Goal: Transaction & Acquisition: Purchase product/service

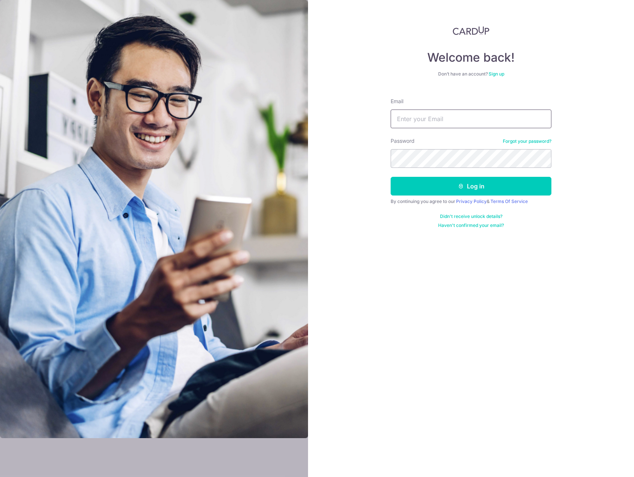
click at [428, 112] on input "Email" at bounding box center [471, 119] width 161 height 19
click at [426, 120] on input "Email" at bounding box center [471, 119] width 161 height 19
type input "[EMAIL_ADDRESS][DOMAIN_NAME]"
click at [442, 180] on button "Log in" at bounding box center [471, 186] width 161 height 19
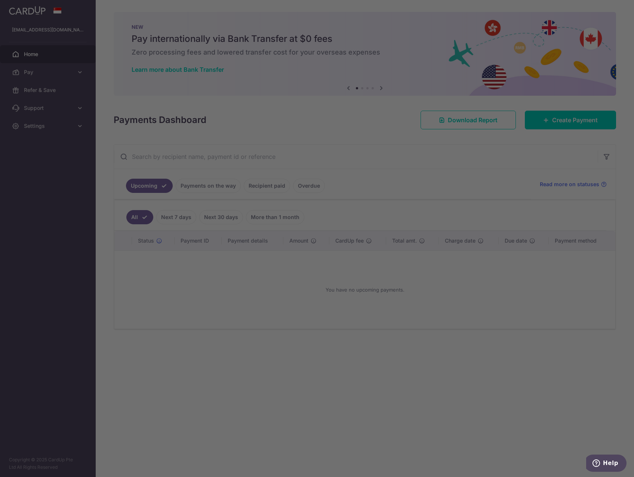
click at [414, 303] on div at bounding box center [320, 241] width 641 height 482
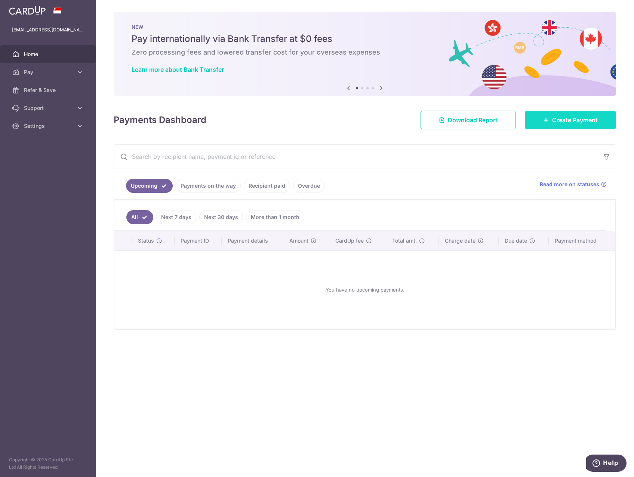
click at [558, 122] on span "Create Payment" at bounding box center [575, 120] width 46 height 9
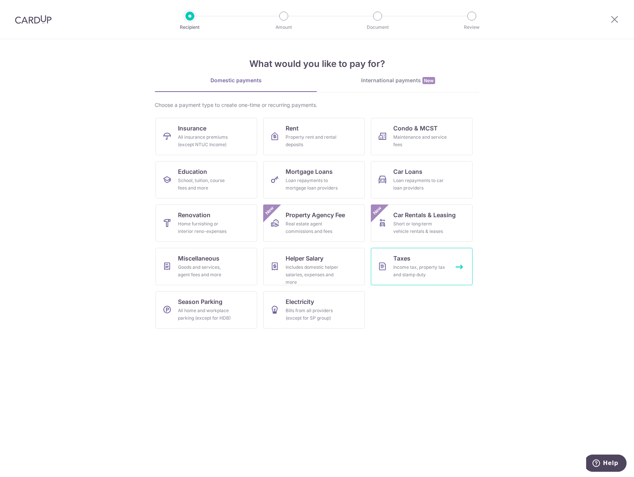
click at [408, 264] on div "Income tax, property tax and stamp duty" at bounding box center [420, 271] width 54 height 15
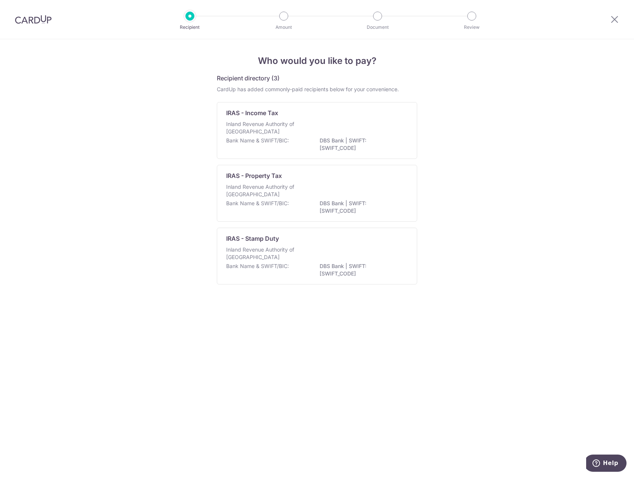
click at [290, 129] on p "Inland Revenue Authority of Singapore" at bounding box center [265, 127] width 79 height 15
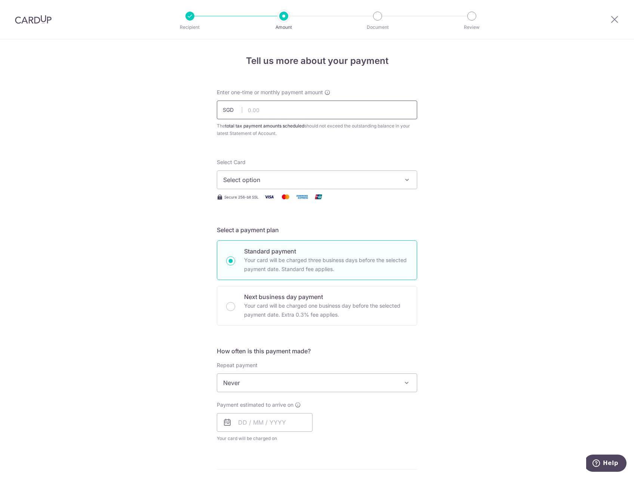
click at [277, 111] on input "text" at bounding box center [317, 110] width 200 height 19
click at [98, 219] on div "Tell us more about your payment Enter one-time or monthly payment amount SGD Th…" at bounding box center [317, 386] width 634 height 694
click at [276, 113] on input "text" at bounding box center [317, 110] width 200 height 19
click at [294, 115] on input "text" at bounding box center [317, 110] width 200 height 19
type input "17,615.36"
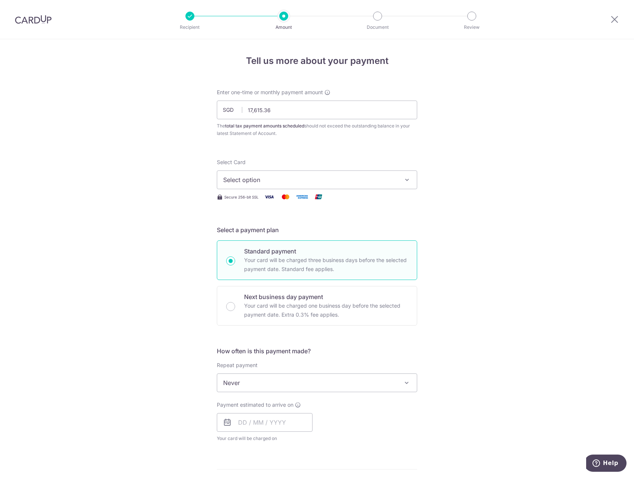
click at [268, 181] on span "Select option" at bounding box center [310, 179] width 174 height 9
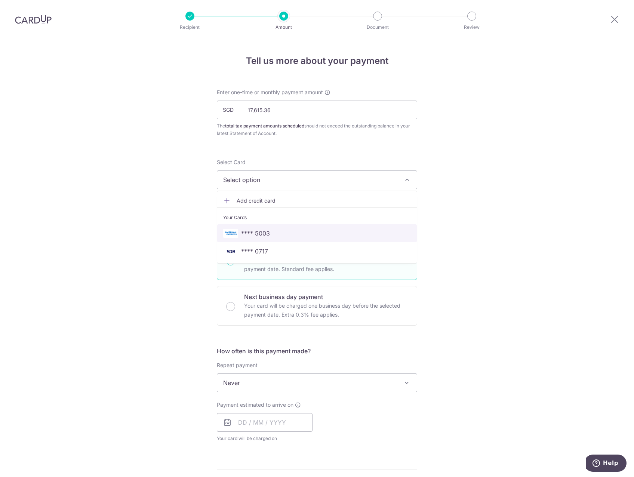
drag, startPoint x: 267, startPoint y: 234, endPoint x: 486, endPoint y: 234, distance: 219.9
click at [267, 234] on span "**** 5003" at bounding box center [255, 233] width 29 height 9
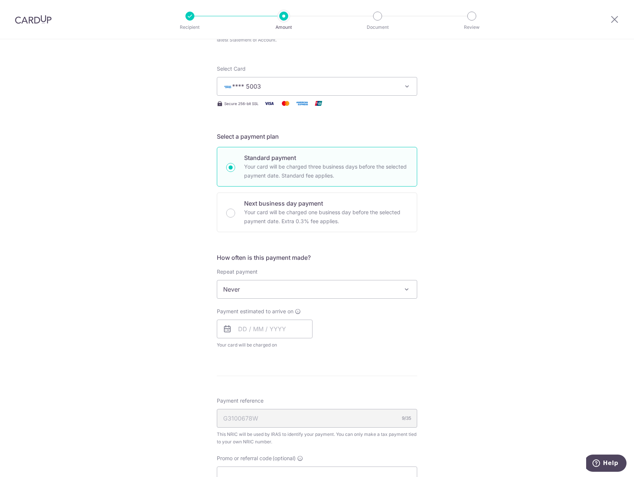
scroll to position [112, 0]
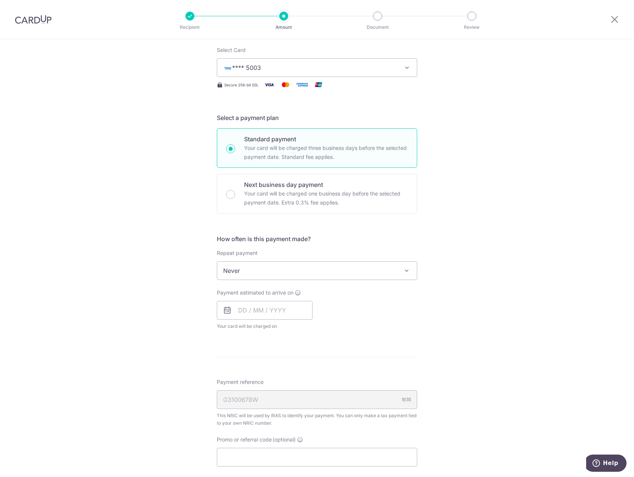
click at [295, 270] on span "Never" at bounding box center [317, 271] width 200 height 18
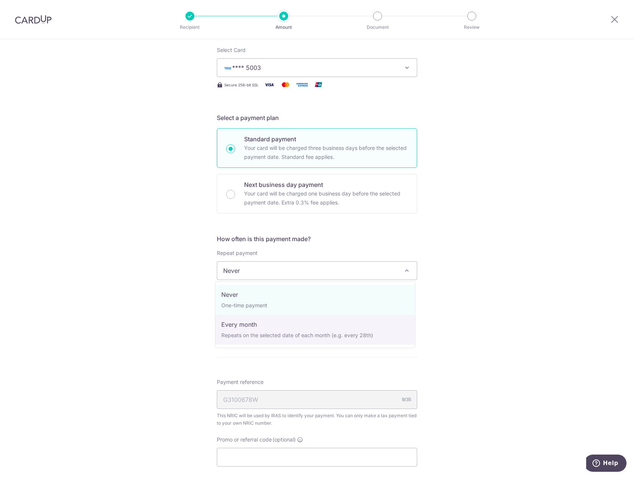
select select "3"
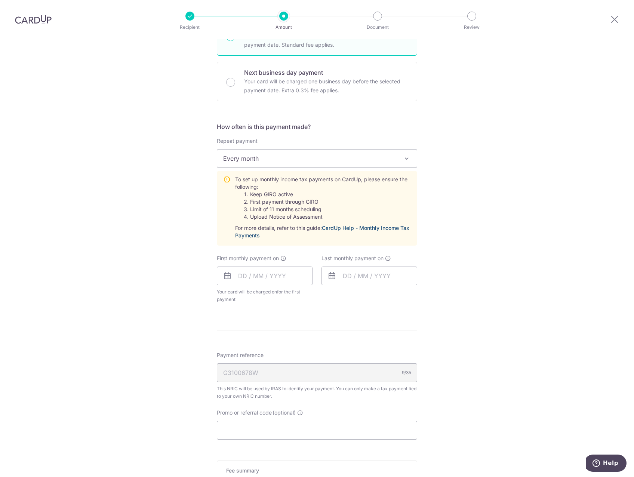
scroll to position [299, 0]
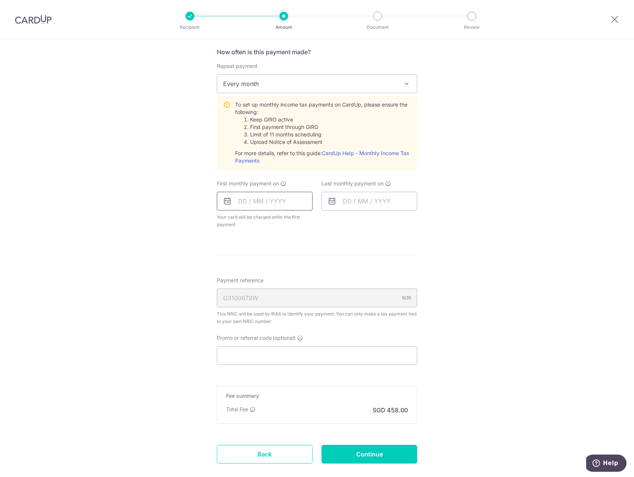
click at [275, 205] on input "text" at bounding box center [265, 201] width 96 height 19
click at [303, 285] on link "17" at bounding box center [307, 284] width 12 height 12
type input "17/10/2025"
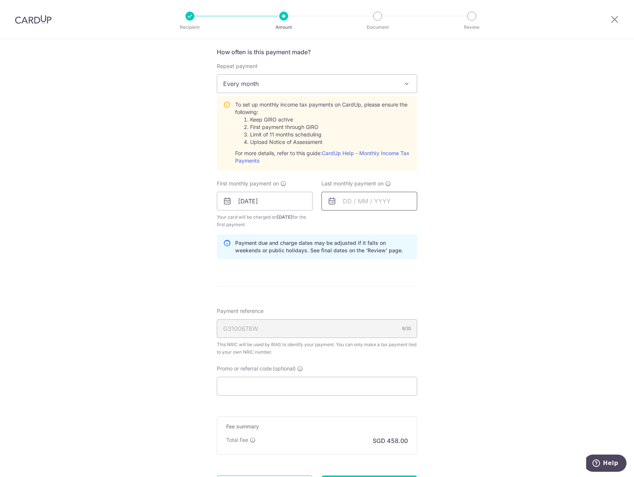
click at [362, 203] on input "text" at bounding box center [370, 201] width 96 height 19
click at [424, 223] on link "Next" at bounding box center [427, 221] width 9 height 9
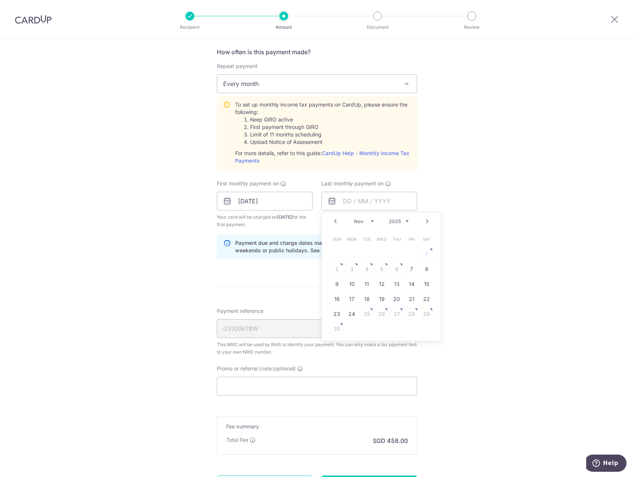
click at [424, 223] on link "Next" at bounding box center [427, 221] width 9 height 9
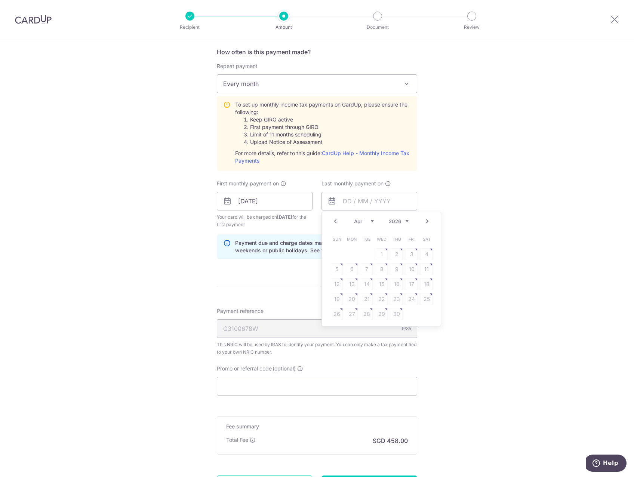
click at [406, 280] on table "Sun Mon Tue Wed Thu Fri Sat 1 2 3 4 5 6 7 8 9 10 11 12 13 14 15 16 17 18 19 20 …" at bounding box center [381, 277] width 105 height 90
click at [409, 284] on table "Sun Mon Tue Wed Thu Fri Sat 1 2 3 4 5 6 7 8 9 10 11 12 13 14 15 16 17 18 19 20 …" at bounding box center [381, 277] width 105 height 90
click at [332, 223] on link "Prev" at bounding box center [335, 221] width 9 height 9
click at [366, 282] on link "17" at bounding box center [367, 284] width 12 height 12
type input "[DATE]"
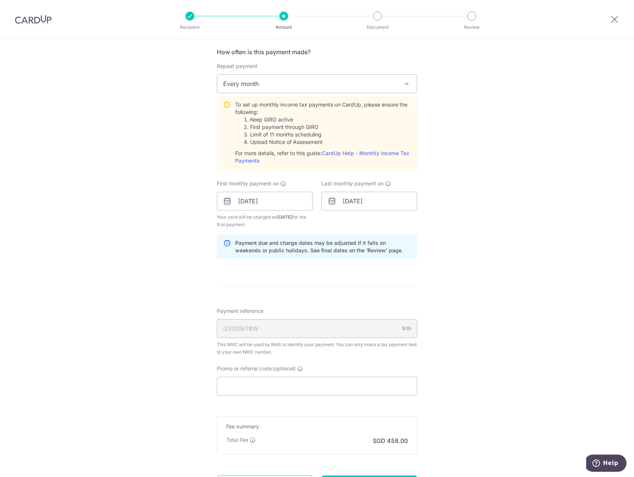
click at [442, 242] on div "Tell us more about your payment Enter one-time or monthly payment amount SGD 17…" at bounding box center [317, 145] width 634 height 810
click at [255, 386] on input "Promo or referral code (optional)" at bounding box center [317, 386] width 200 height 19
click at [250, 383] on input "Promo or referral code (optional)" at bounding box center [317, 386] width 200 height 19
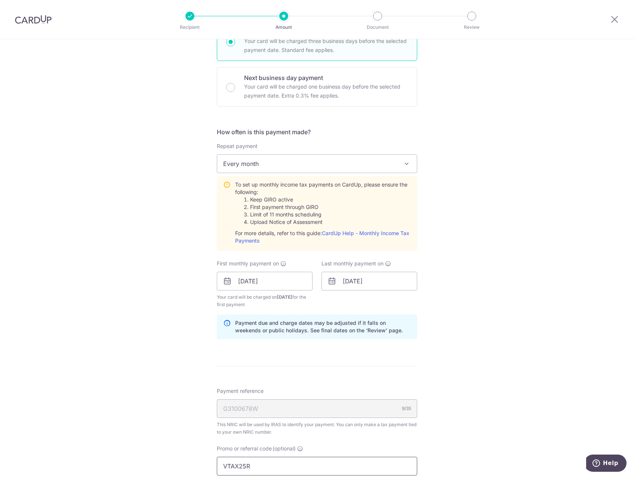
scroll to position [369, 0]
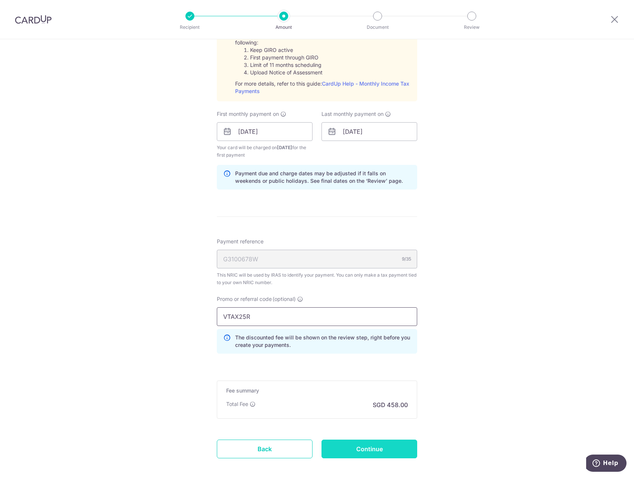
type input "VTAX25R"
click at [391, 446] on input "Continue" at bounding box center [370, 449] width 96 height 19
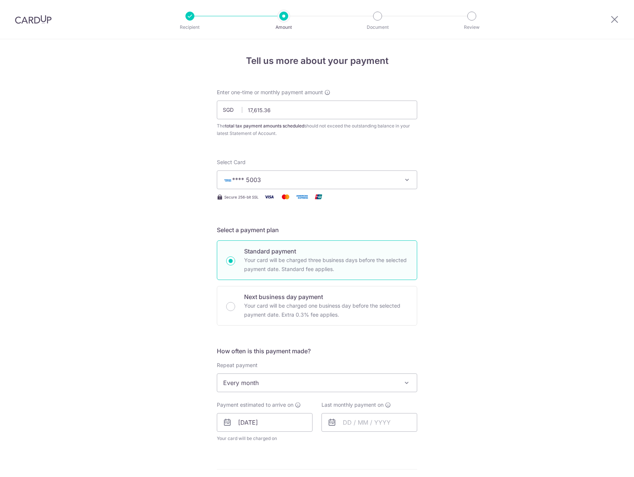
scroll to position [301, 0]
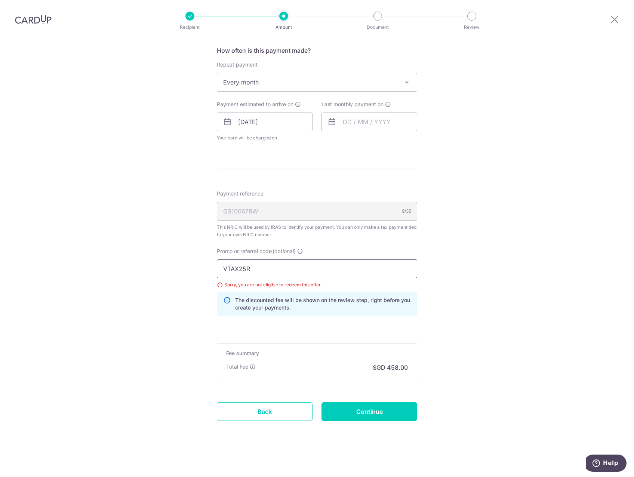
click at [256, 267] on input "VTAX25R" at bounding box center [317, 269] width 200 height 19
drag, startPoint x: 256, startPoint y: 267, endPoint x: 194, endPoint y: 266, distance: 62.4
click at [194, 266] on div "Tell us more about your payment Enter one-time or monthly payment amount SGD 17…" at bounding box center [317, 108] width 634 height 738
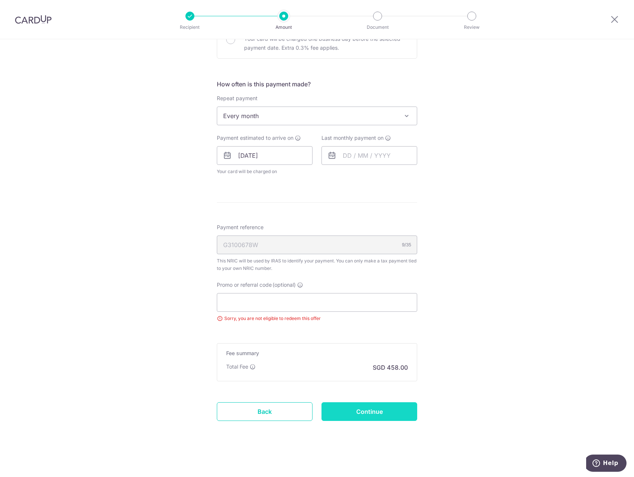
click at [362, 407] on input "Continue" at bounding box center [370, 411] width 96 height 19
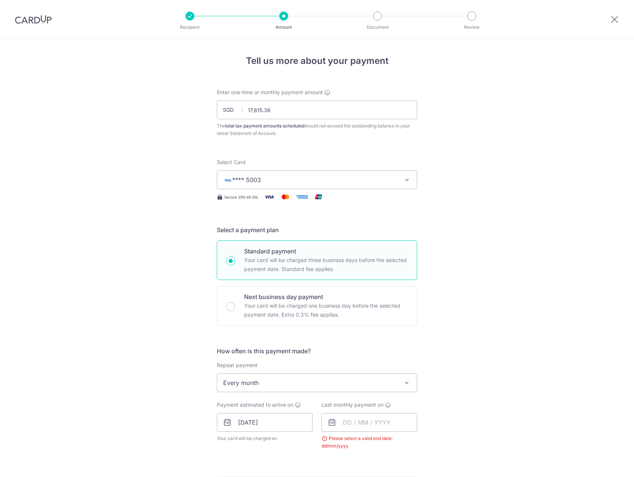
scroll to position [264, 0]
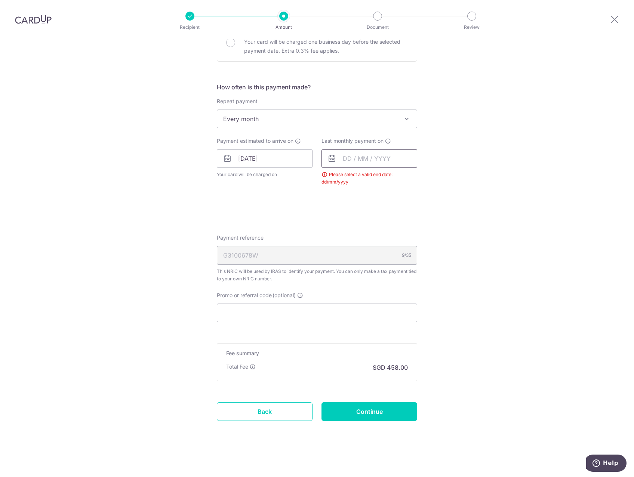
click at [355, 161] on input "text" at bounding box center [370, 158] width 96 height 19
click at [426, 180] on link "Next" at bounding box center [427, 178] width 9 height 9
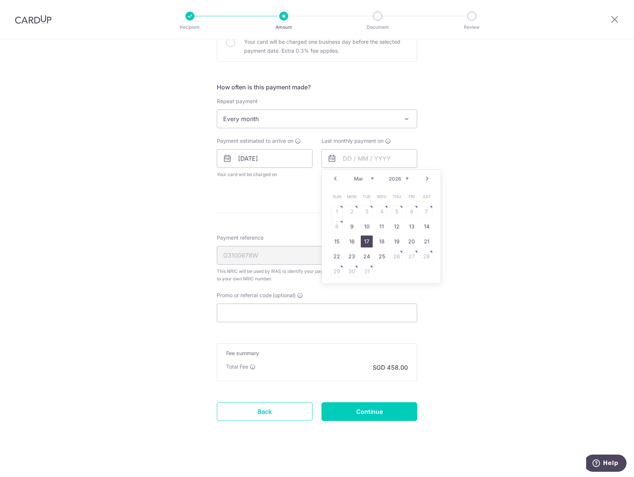
click at [368, 240] on link "17" at bounding box center [367, 242] width 12 height 12
type input "17/03/2026"
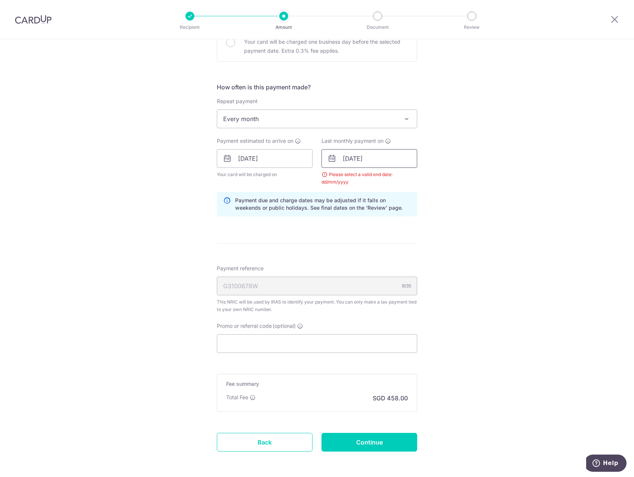
click at [356, 156] on input "[DATE]" at bounding box center [370, 158] width 96 height 19
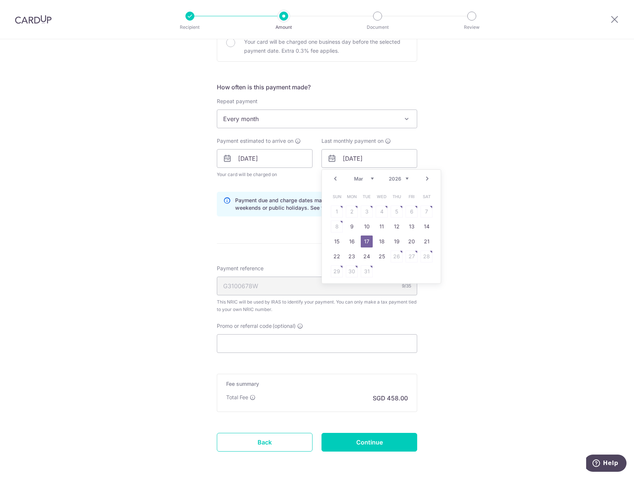
click at [428, 180] on link "Next" at bounding box center [427, 178] width 9 height 9
click at [333, 179] on link "Prev" at bounding box center [335, 178] width 9 height 9
click at [367, 237] on link "17" at bounding box center [367, 242] width 12 height 12
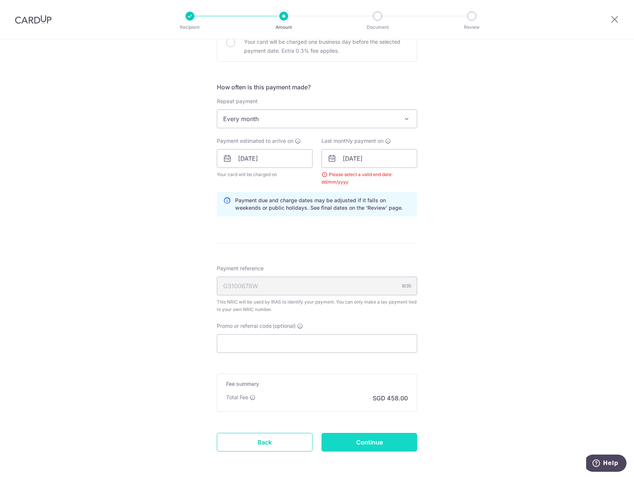
click at [372, 436] on input "Continue" at bounding box center [370, 442] width 96 height 19
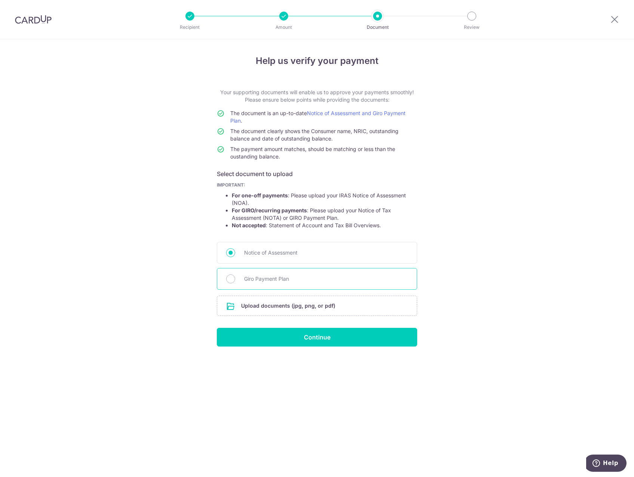
click at [292, 283] on span "Giro Payment Plan" at bounding box center [326, 278] width 164 height 9
click at [235, 283] on input "Giro Payment Plan" at bounding box center [230, 278] width 9 height 9
radio input "true"
click at [288, 282] on span "Giro Payment Plan" at bounding box center [326, 278] width 164 height 9
click at [235, 282] on input "Giro Payment Plan" at bounding box center [230, 278] width 9 height 9
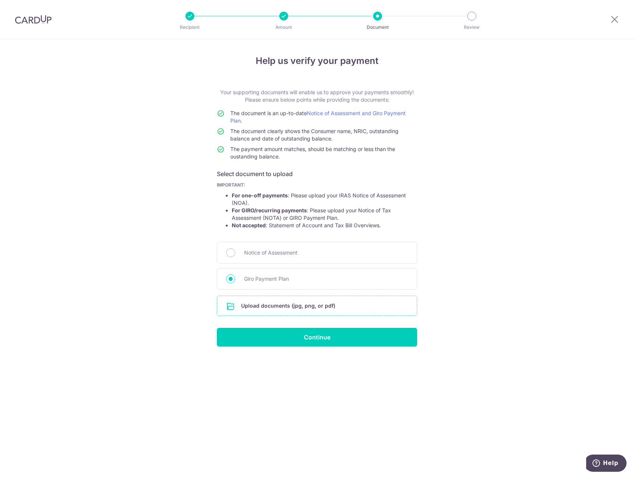
click at [287, 305] on input "file" at bounding box center [317, 305] width 200 height 19
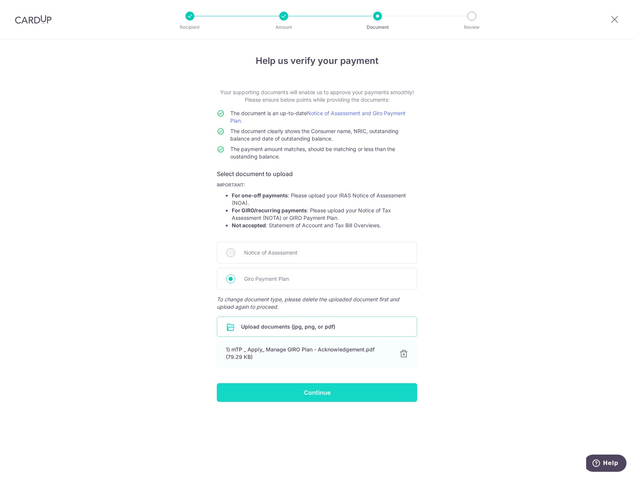
click at [309, 391] on input "Continue" at bounding box center [317, 392] width 200 height 19
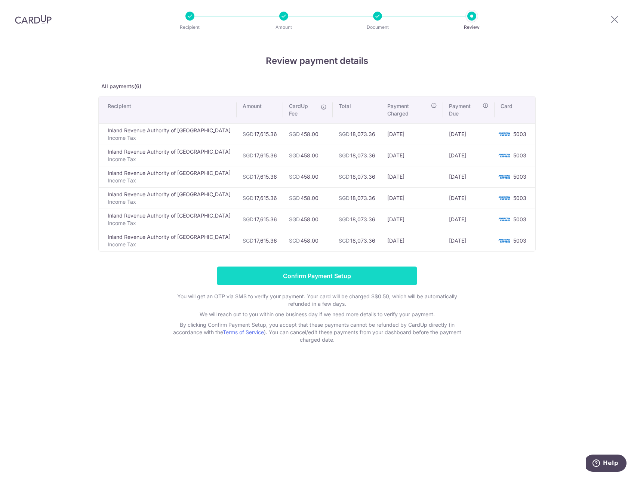
click at [346, 271] on input "Confirm Payment Setup" at bounding box center [317, 276] width 200 height 19
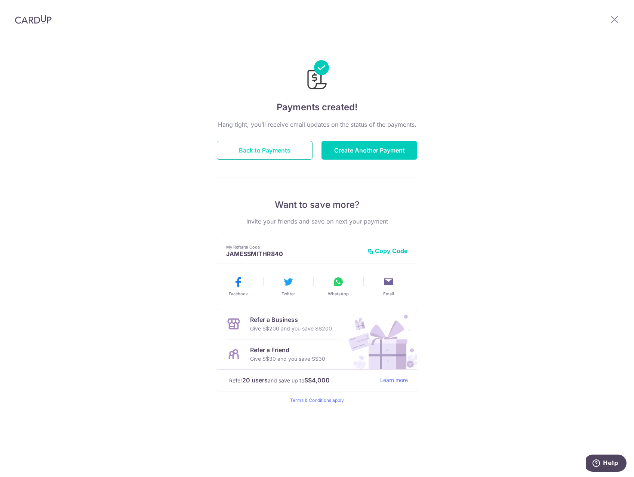
click at [251, 144] on button "Back to Payments" at bounding box center [265, 150] width 96 height 19
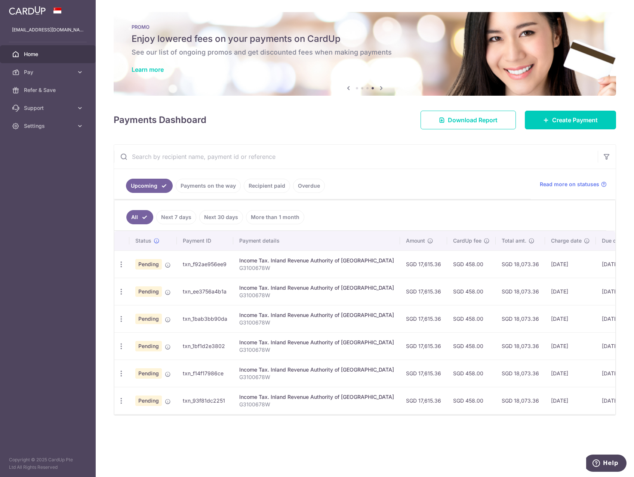
click at [173, 217] on link "Next 7 days" at bounding box center [176, 217] width 40 height 14
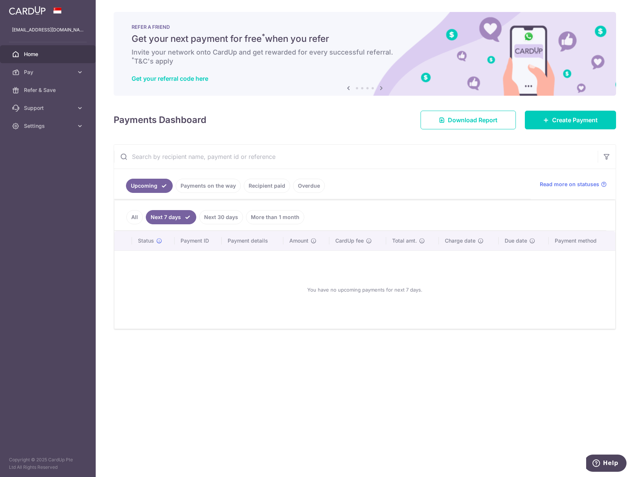
click at [138, 215] on link "All" at bounding box center [134, 217] width 16 height 14
